Goal: Task Accomplishment & Management: Manage account settings

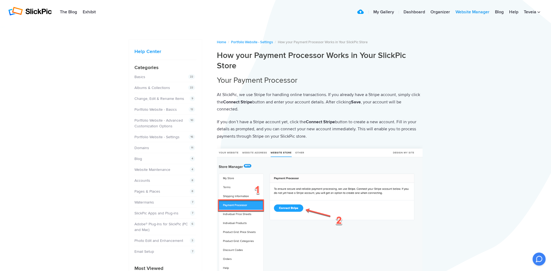
click at [468, 11] on link "Website Manager" at bounding box center [472, 12] width 39 height 11
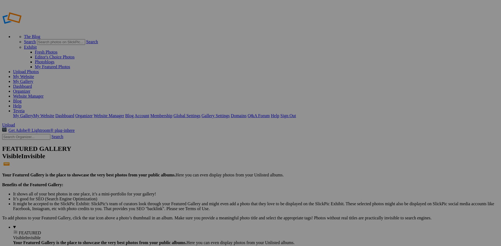
drag, startPoint x: 47, startPoint y: 91, endPoint x: 43, endPoint y: 91, distance: 3.8
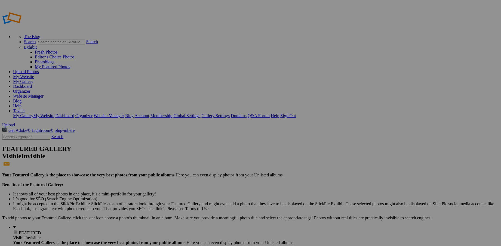
type input "Watermarked Photos"
click at [197, 150] on span "OK" at bounding box center [193, 152] width 6 height 5
click at [296, 113] on link "Sign Out" at bounding box center [288, 115] width 16 height 5
